Goal: Transaction & Acquisition: Subscribe to service/newsletter

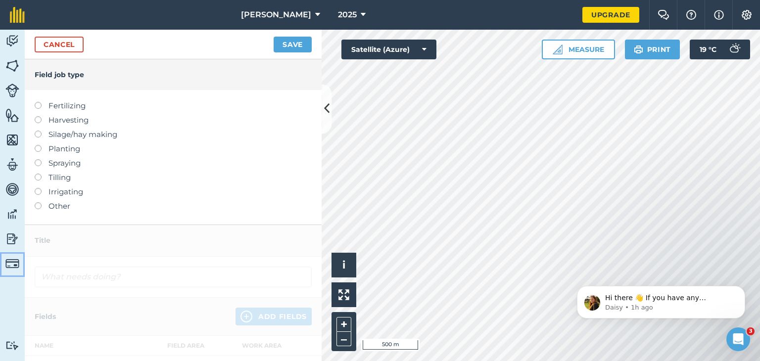
click at [18, 264] on img at bounding box center [12, 264] width 14 height 14
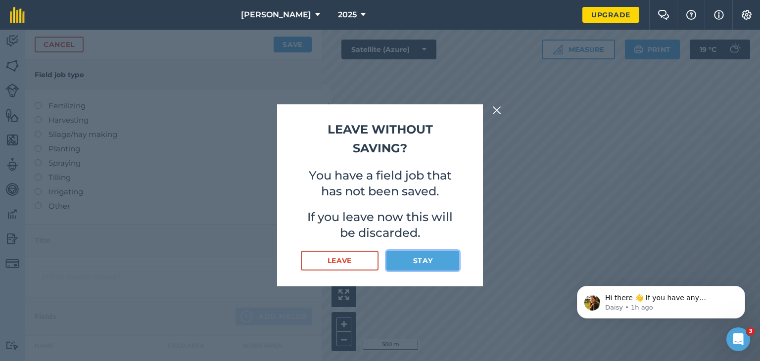
click at [428, 267] on button "Stay" at bounding box center [422, 261] width 73 height 20
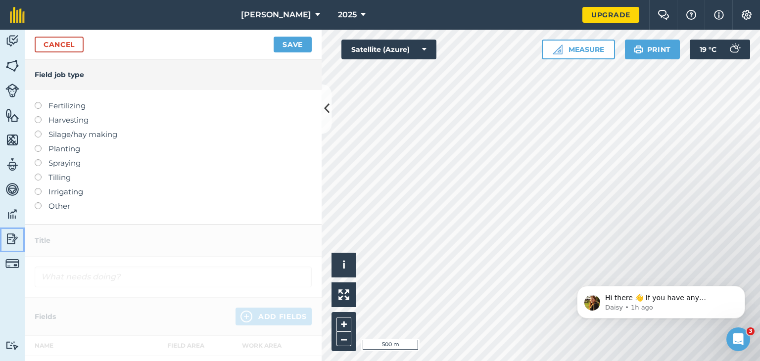
click at [14, 242] on img at bounding box center [12, 239] width 14 height 15
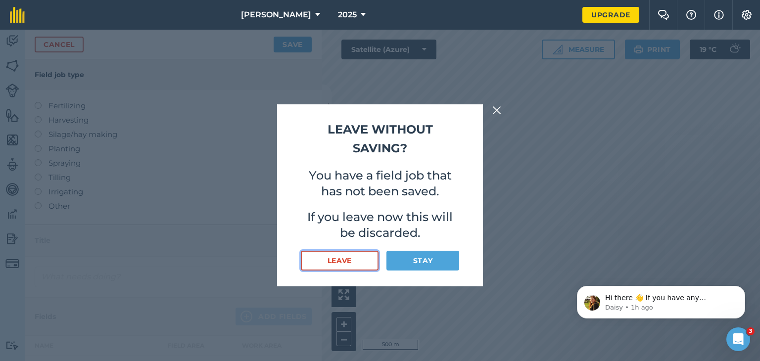
click at [321, 263] on button "Leave" at bounding box center [340, 261] width 78 height 20
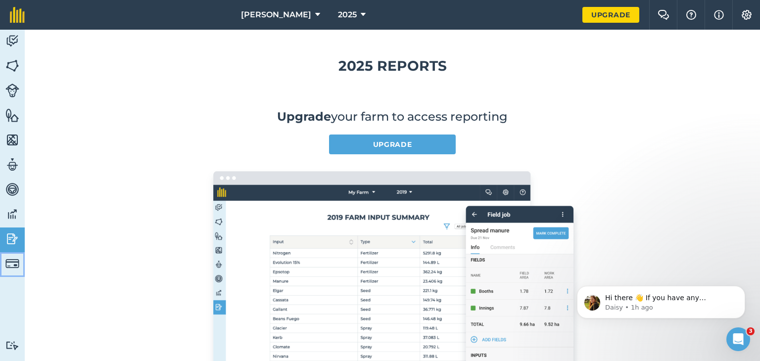
click at [16, 265] on img at bounding box center [12, 264] width 14 height 14
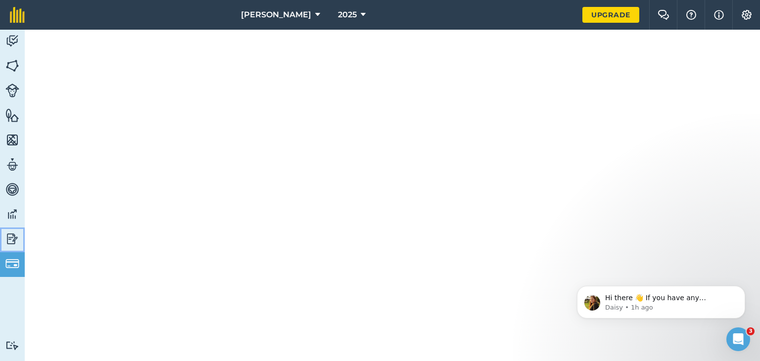
click at [9, 242] on img at bounding box center [12, 239] width 14 height 15
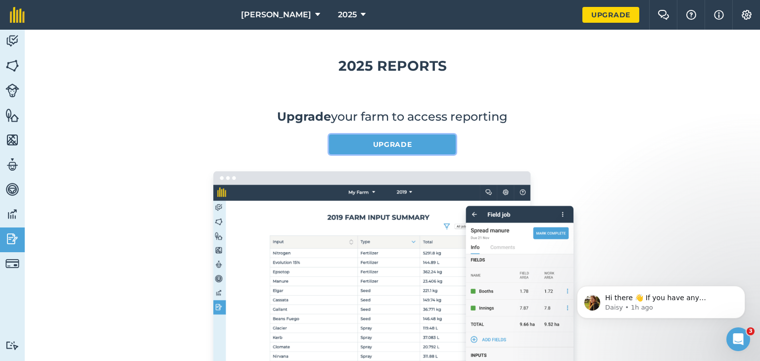
click at [362, 145] on link "Upgrade" at bounding box center [392, 145] width 127 height 20
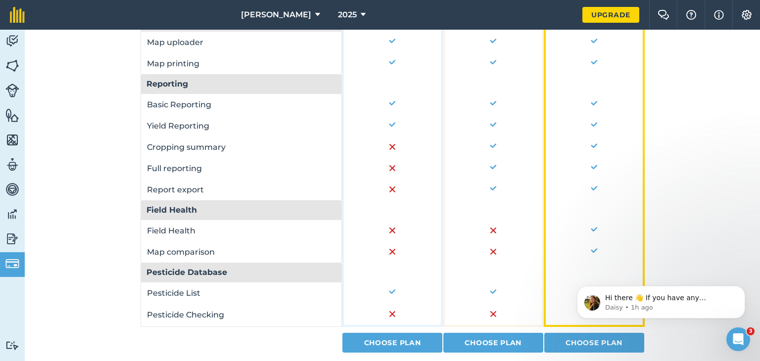
scroll to position [732, 0]
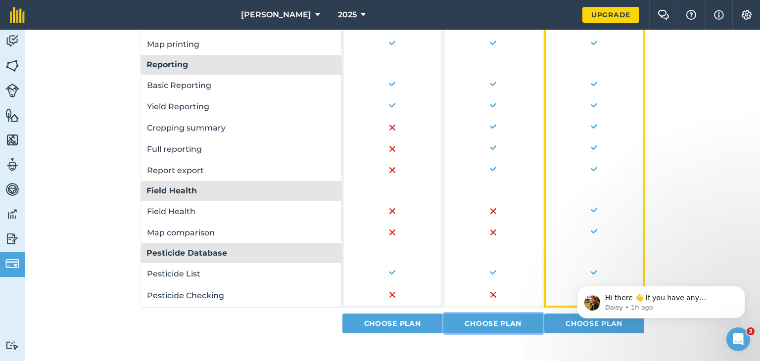
click at [517, 316] on link "Choose Plan" at bounding box center [493, 324] width 100 height 20
select select "9220acf7-288c-4cbd-b74c-53c24f79aa56"
select select "ZA"
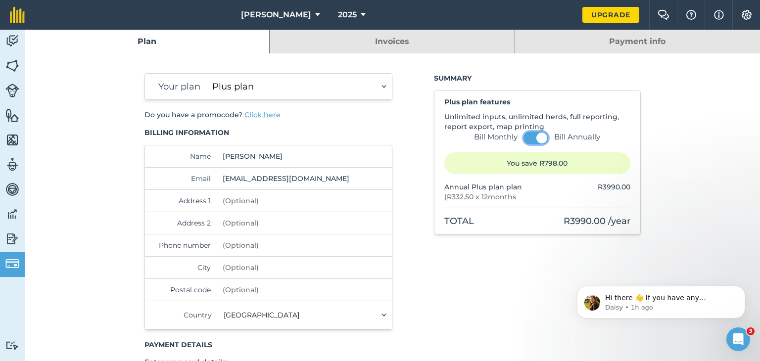
click at [525, 143] on button at bounding box center [536, 138] width 25 height 13
